Goal: Task Accomplishment & Management: Manage account settings

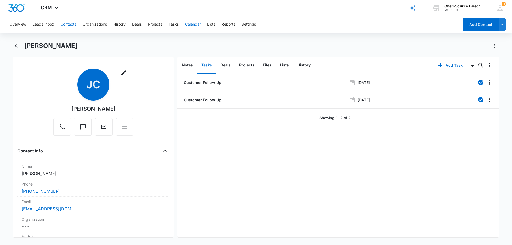
click at [193, 23] on button "Calendar" at bounding box center [193, 24] width 16 height 17
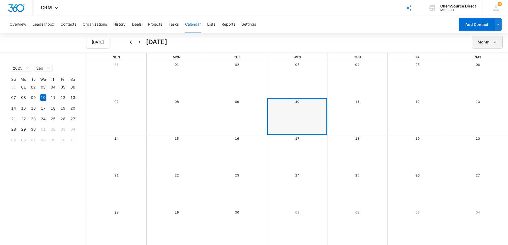
click at [487, 42] on button "Month" at bounding box center [487, 42] width 31 height 13
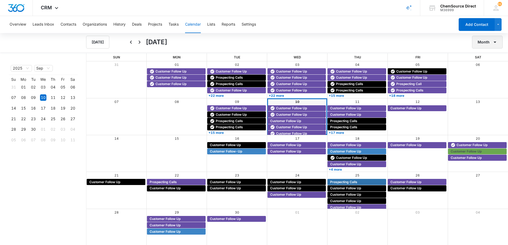
click at [483, 45] on button "Month" at bounding box center [487, 42] width 31 height 13
click at [482, 67] on div "Week" at bounding box center [486, 67] width 14 height 4
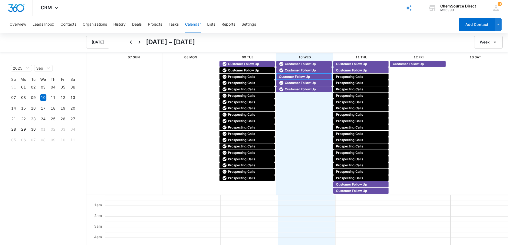
click at [296, 76] on span "Customer Follow Up" at bounding box center [294, 76] width 31 height 5
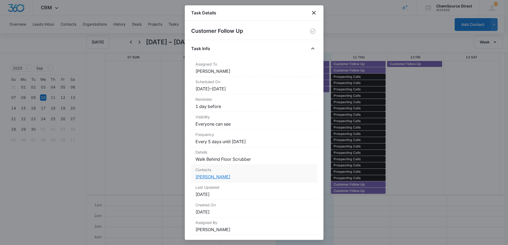
click at [212, 176] on link "[PERSON_NAME]" at bounding box center [212, 176] width 35 height 5
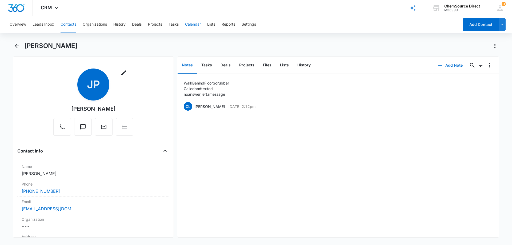
click at [193, 25] on button "Calendar" at bounding box center [193, 24] width 16 height 17
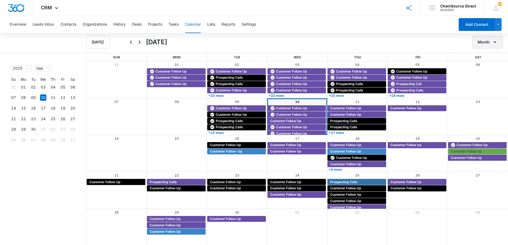
click at [487, 44] on button "Month" at bounding box center [487, 42] width 31 height 13
click at [484, 67] on div "Week" at bounding box center [486, 67] width 14 height 4
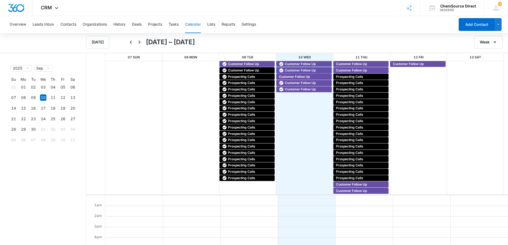
click at [286, 71] on span "Customer Follow Up" at bounding box center [300, 70] width 31 height 5
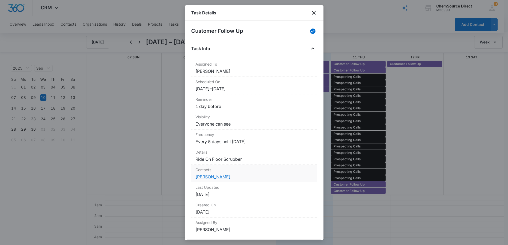
click at [217, 176] on link "[PERSON_NAME]" at bounding box center [212, 176] width 35 height 5
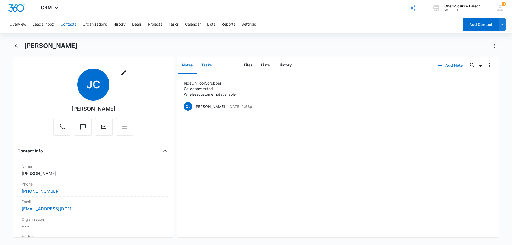
click at [204, 64] on button "Tasks" at bounding box center [206, 65] width 19 height 17
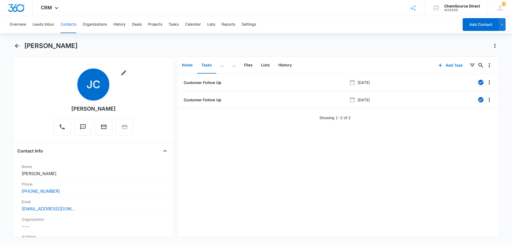
click at [192, 64] on button "Notes" at bounding box center [186, 65] width 19 height 17
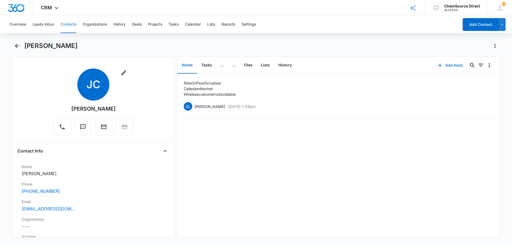
click at [449, 63] on button "Add Note" at bounding box center [449, 65] width 35 height 13
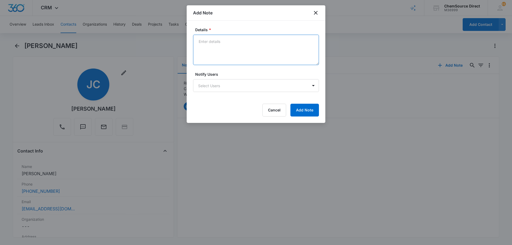
click at [206, 44] on textarea "Details *" at bounding box center [256, 50] width 126 height 30
drag, startPoint x: 199, startPoint y: 40, endPoint x: 311, endPoint y: 43, distance: 111.7
click at [311, 43] on textarea "Texted and called, no answer, never went to voicemail" at bounding box center [256, 50] width 126 height 30
type textarea "Texted and called, no answer, never went to voicemail"
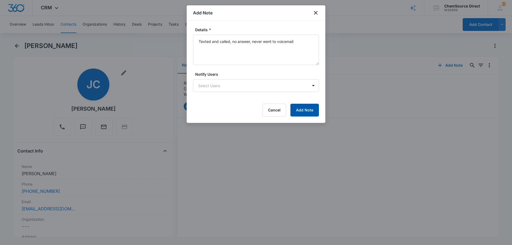
click at [300, 109] on button "Add Note" at bounding box center [304, 110] width 29 height 13
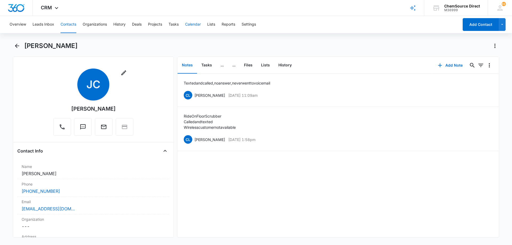
click at [191, 22] on button "Calendar" at bounding box center [193, 24] width 16 height 17
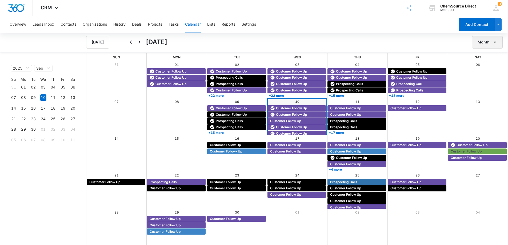
click at [491, 41] on icon "button" at bounding box center [494, 42] width 6 height 6
click at [484, 66] on div "Week" at bounding box center [486, 67] width 14 height 4
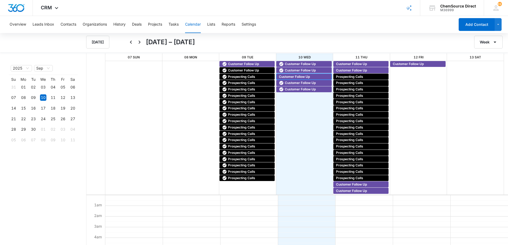
click at [291, 76] on span "Customer Follow Up" at bounding box center [294, 76] width 31 height 5
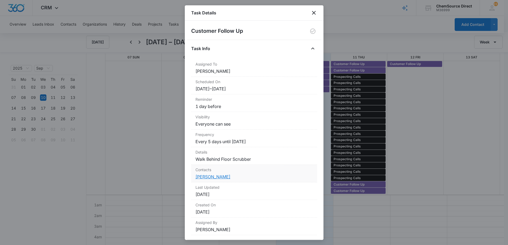
click at [205, 176] on link "[PERSON_NAME]" at bounding box center [212, 176] width 35 height 5
